Goal: Contribute content: Add original content to the website for others to see

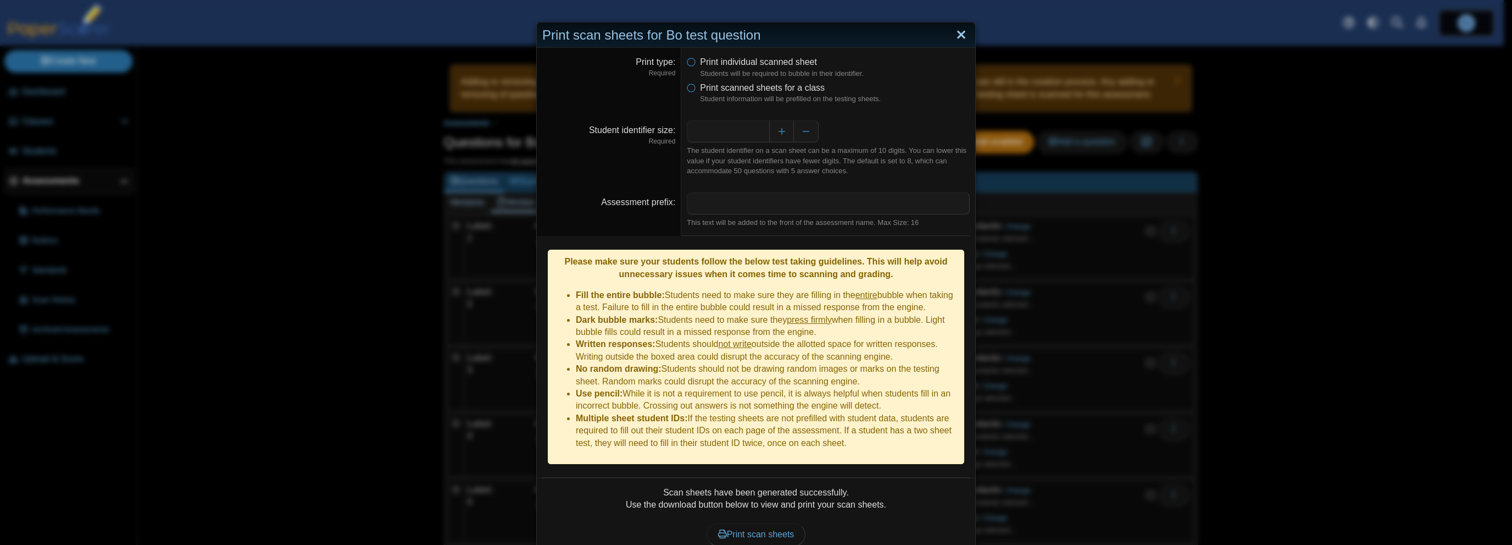
click at [957, 31] on link "Close" at bounding box center [961, 35] width 17 height 19
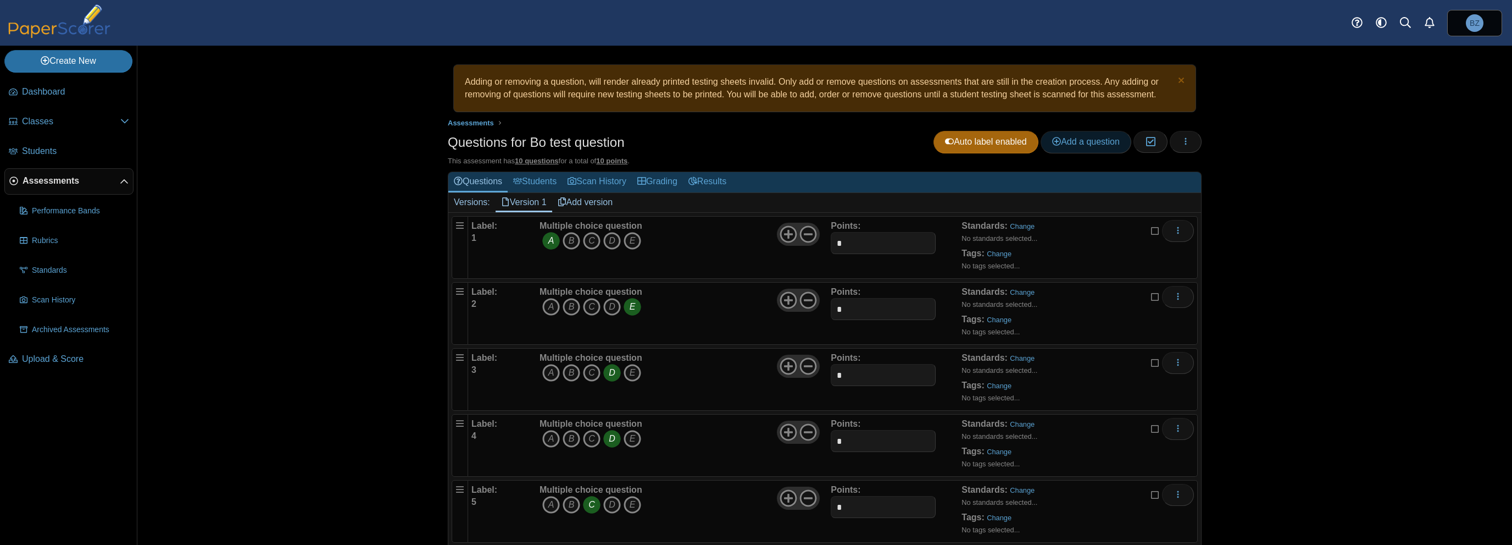
click at [1099, 139] on span "Add a question" at bounding box center [1086, 141] width 68 height 9
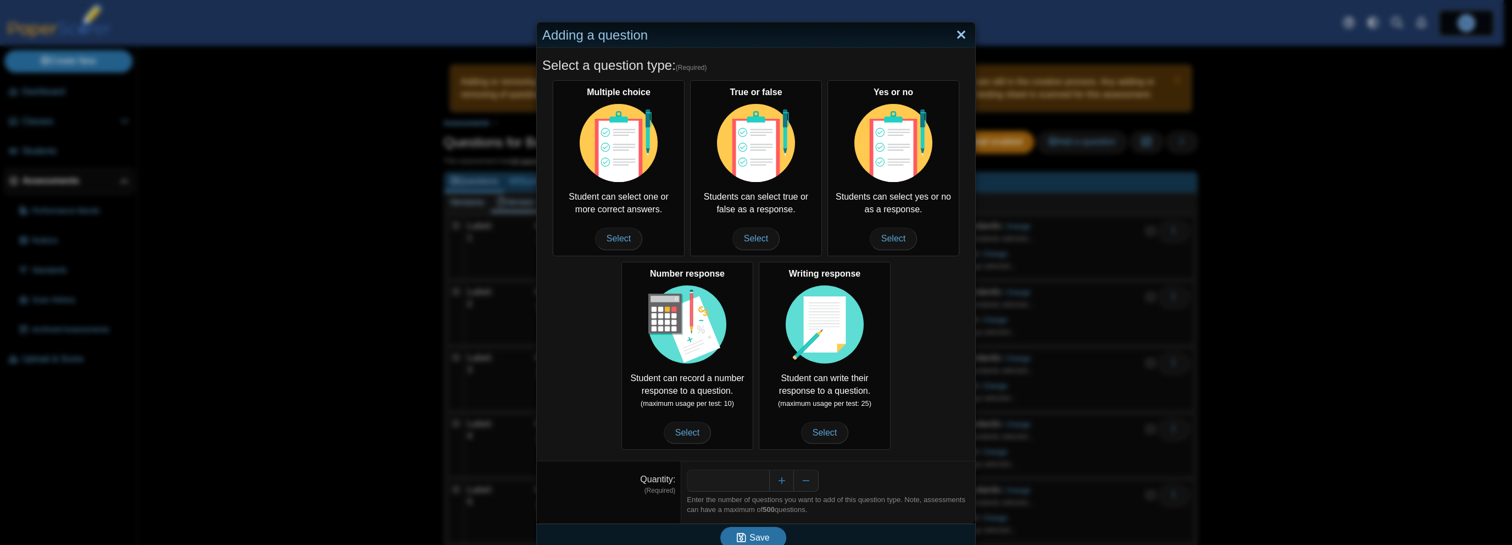
click at [954, 32] on link "Close" at bounding box center [961, 35] width 17 height 19
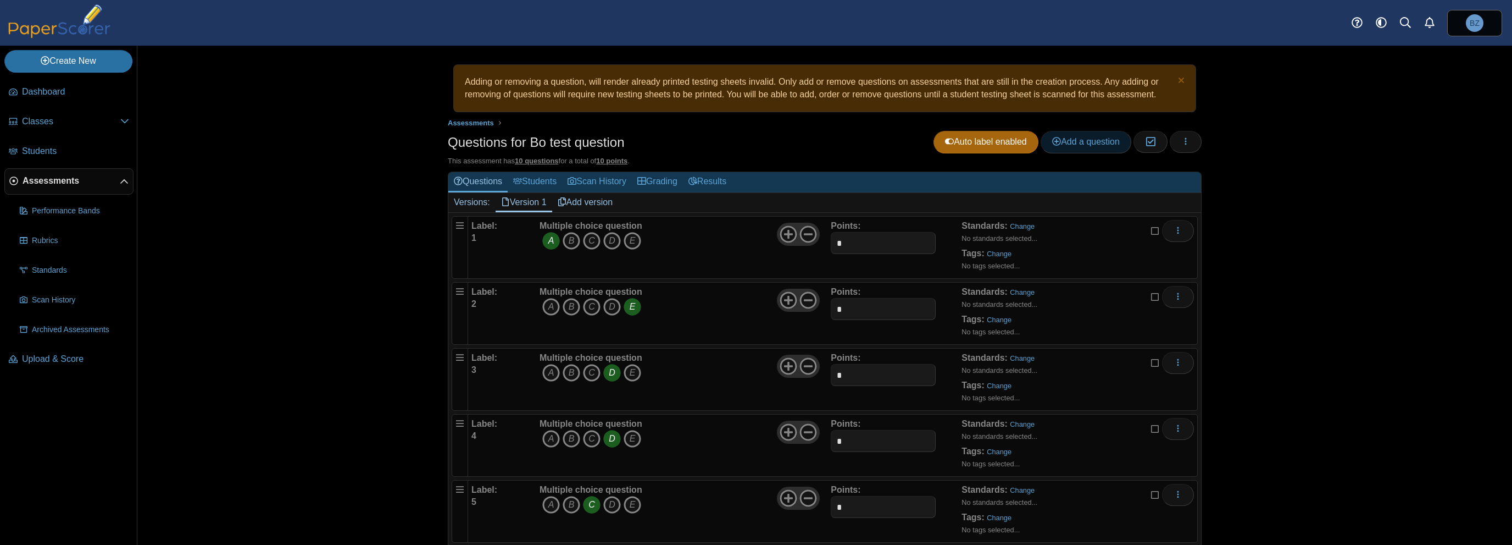
click at [1089, 138] on span "Add a question" at bounding box center [1086, 141] width 68 height 9
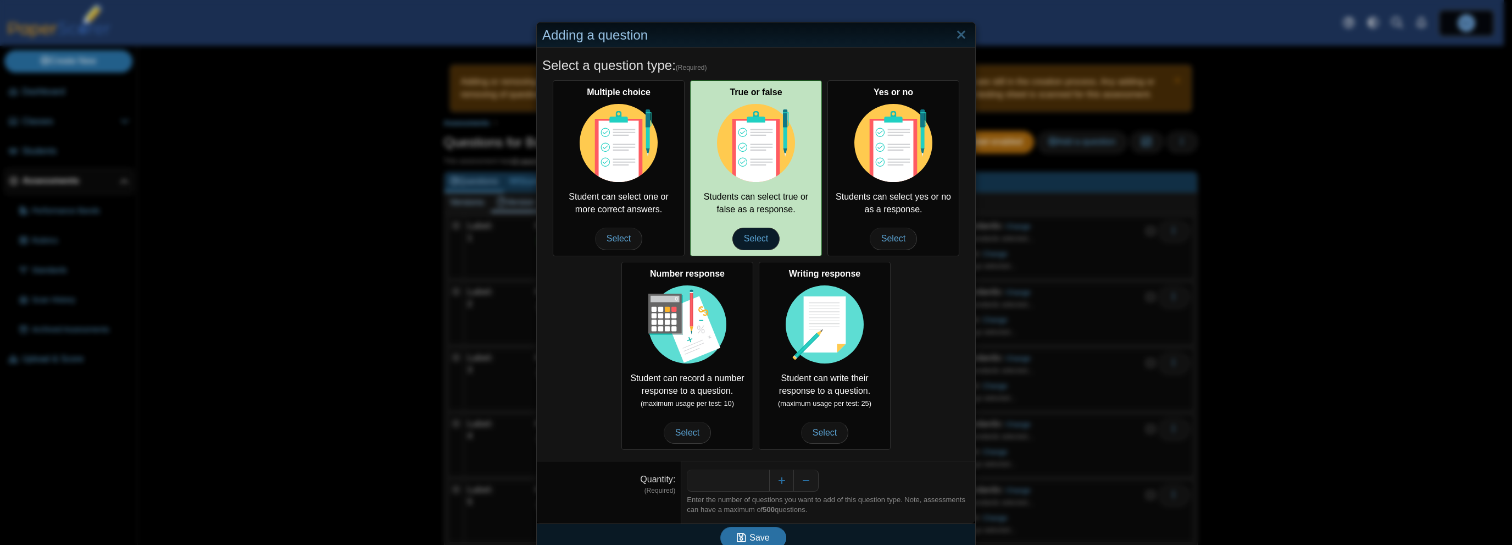
click at [753, 232] on span "Select" at bounding box center [756, 239] width 47 height 22
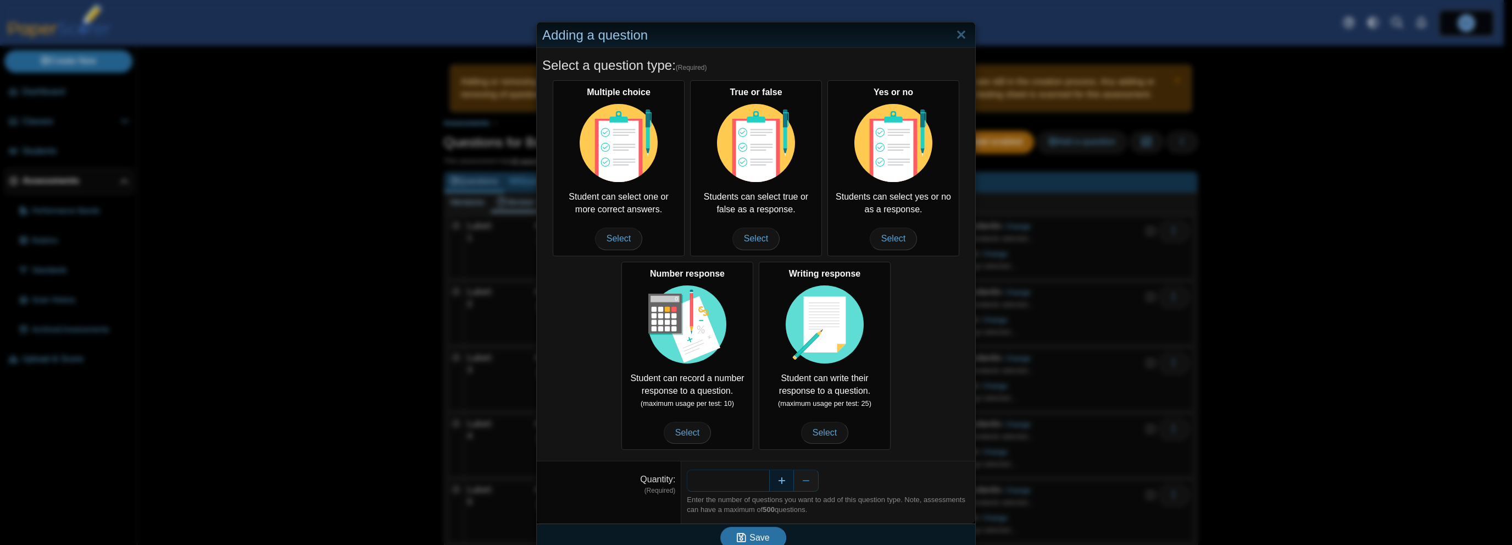
drag, startPoint x: 744, startPoint y: 481, endPoint x: 765, endPoint y: 478, distance: 21.7
click at [765, 478] on div "*" at bounding box center [828, 480] width 283 height 22
type input "*"
click at [770, 534] on button "Save" at bounding box center [753, 537] width 66 height 22
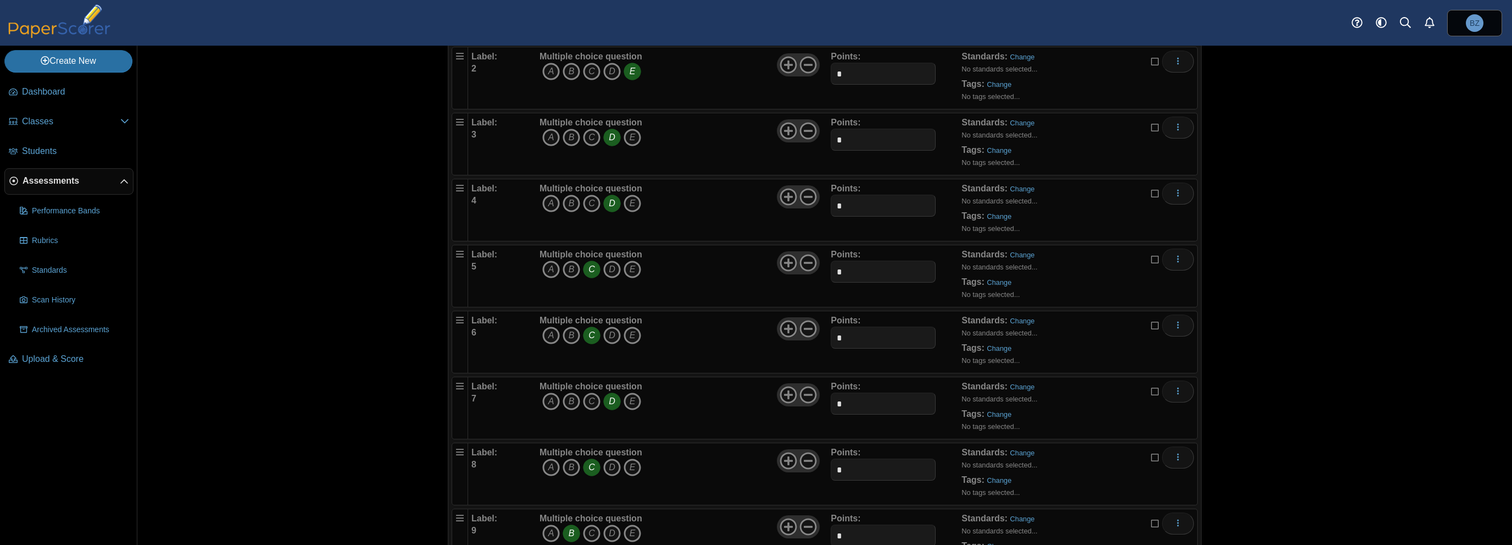
scroll to position [348, 0]
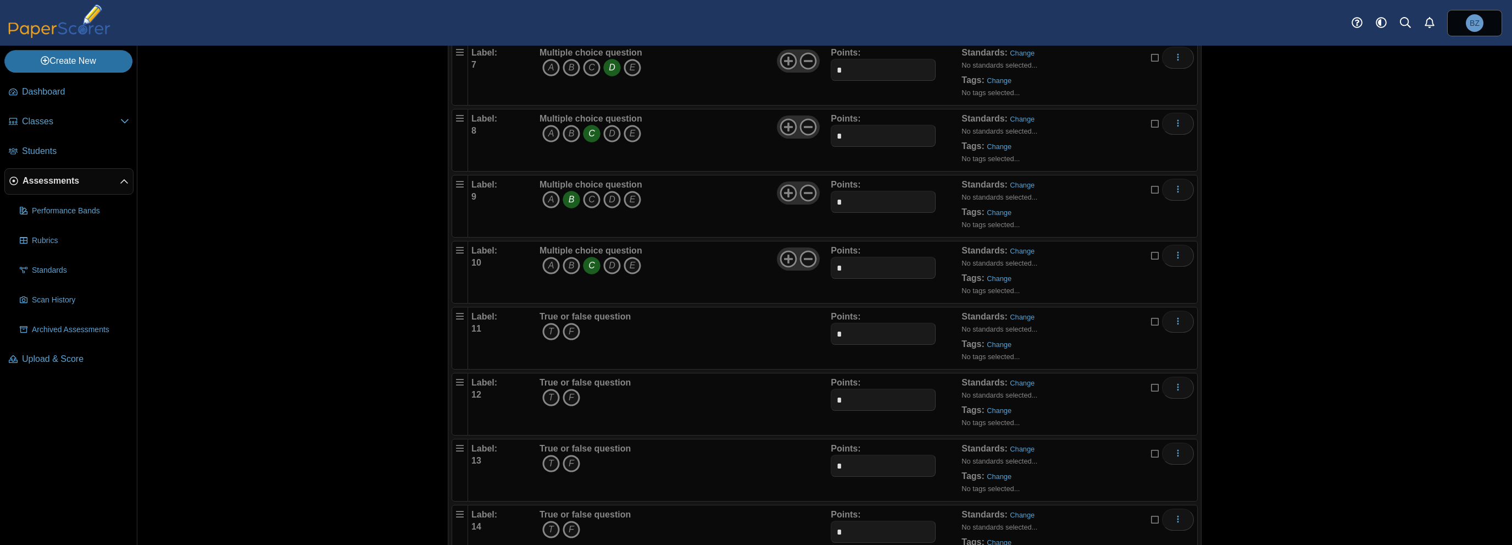
scroll to position [567, 0]
drag, startPoint x: 453, startPoint y: 450, endPoint x: 453, endPoint y: 381, distance: 69.2
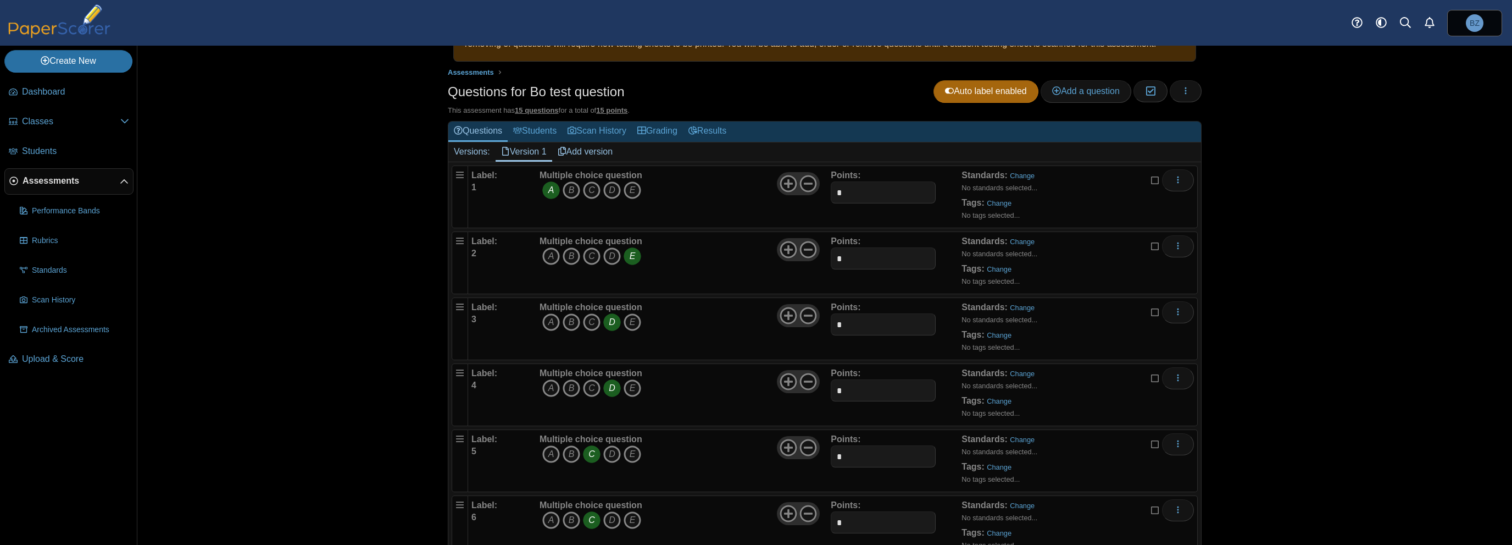
scroll to position [0, 0]
